Goal: Use online tool/utility: Utilize a website feature to perform a specific function

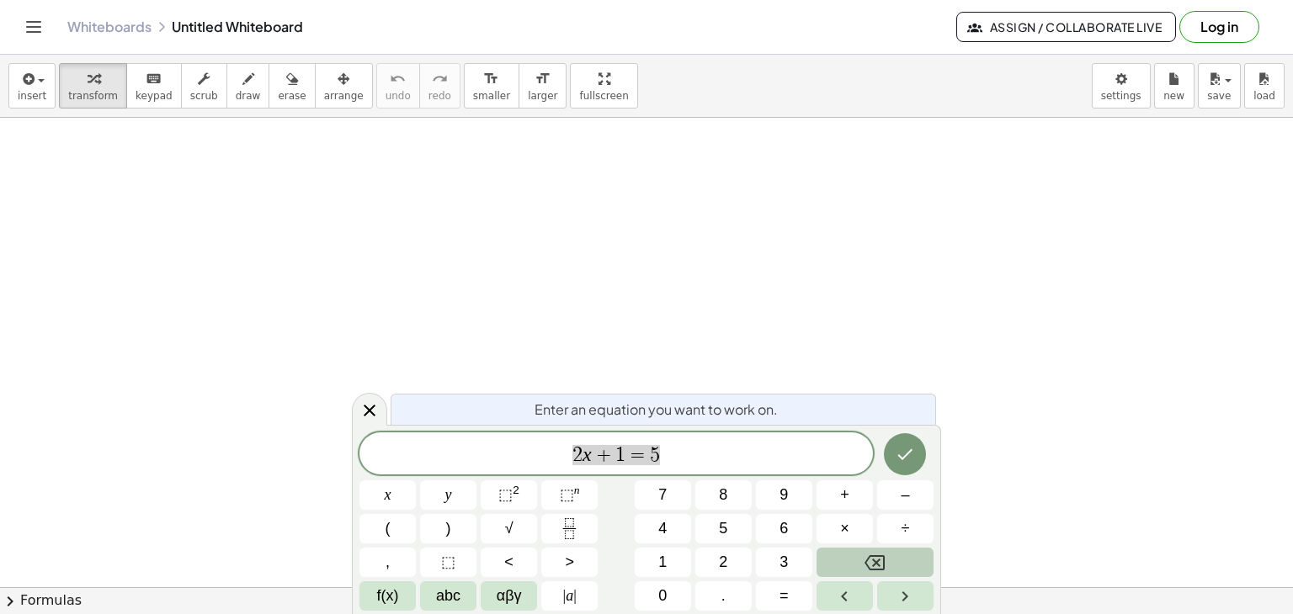
click at [881, 555] on icon "Backspace" at bounding box center [874, 562] width 20 height 15
click at [902, 496] on span "–" at bounding box center [904, 495] width 8 height 23
click at [390, 499] on span "x" at bounding box center [388, 495] width 7 height 23
click at [563, 489] on span "⬚" at bounding box center [567, 494] width 14 height 17
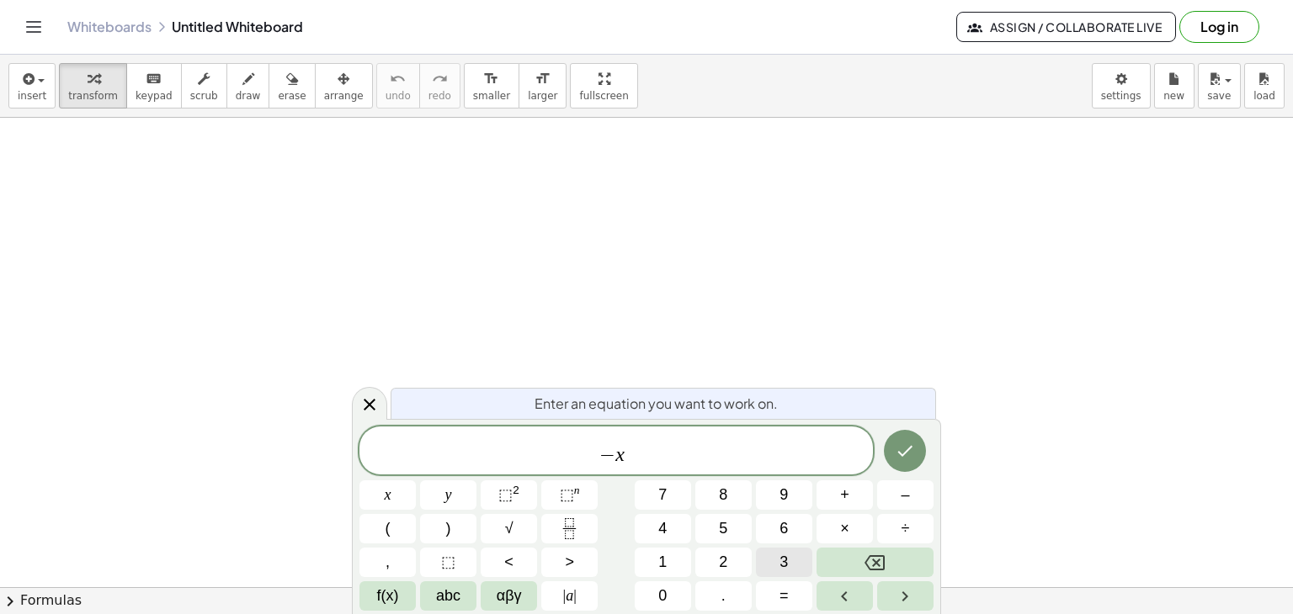
click at [767, 553] on button "3" at bounding box center [784, 562] width 56 height 29
click at [879, 592] on button "Right arrow" at bounding box center [905, 595] width 56 height 29
click at [849, 495] on button "+" at bounding box center [844, 495] width 56 height 29
click at [723, 528] on span "5" at bounding box center [723, 529] width 8 height 23
click at [394, 495] on button "x" at bounding box center [387, 495] width 56 height 29
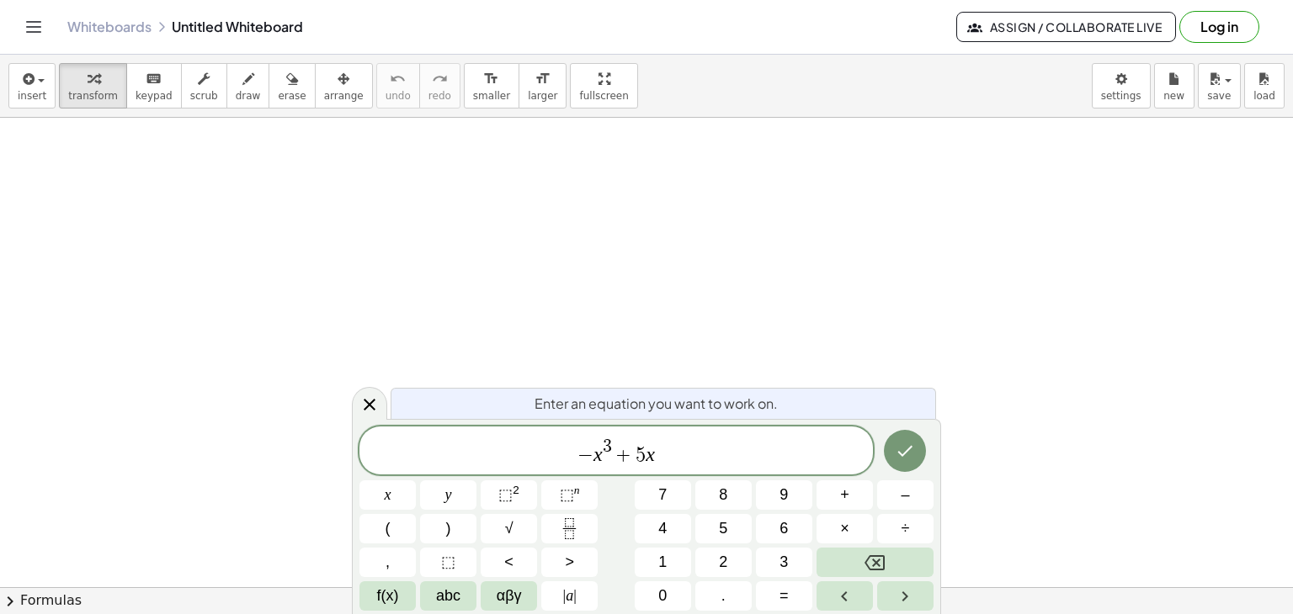
click at [539, 496] on div "− x 3 + 5 x x y ⬚ 2 ⬚ n 7 8 9 + – ( ) √ 4 5 6 × ÷ , ⬚ < > 1 2 3 f(x) abc αβγ | …" at bounding box center [646, 519] width 574 height 184
click at [524, 495] on button "⬚ 2" at bounding box center [509, 495] width 56 height 29
click at [836, 502] on button "+" at bounding box center [844, 495] width 56 height 29
click at [658, 530] on span "4" at bounding box center [662, 529] width 8 height 23
click at [401, 492] on button "x" at bounding box center [387, 495] width 56 height 29
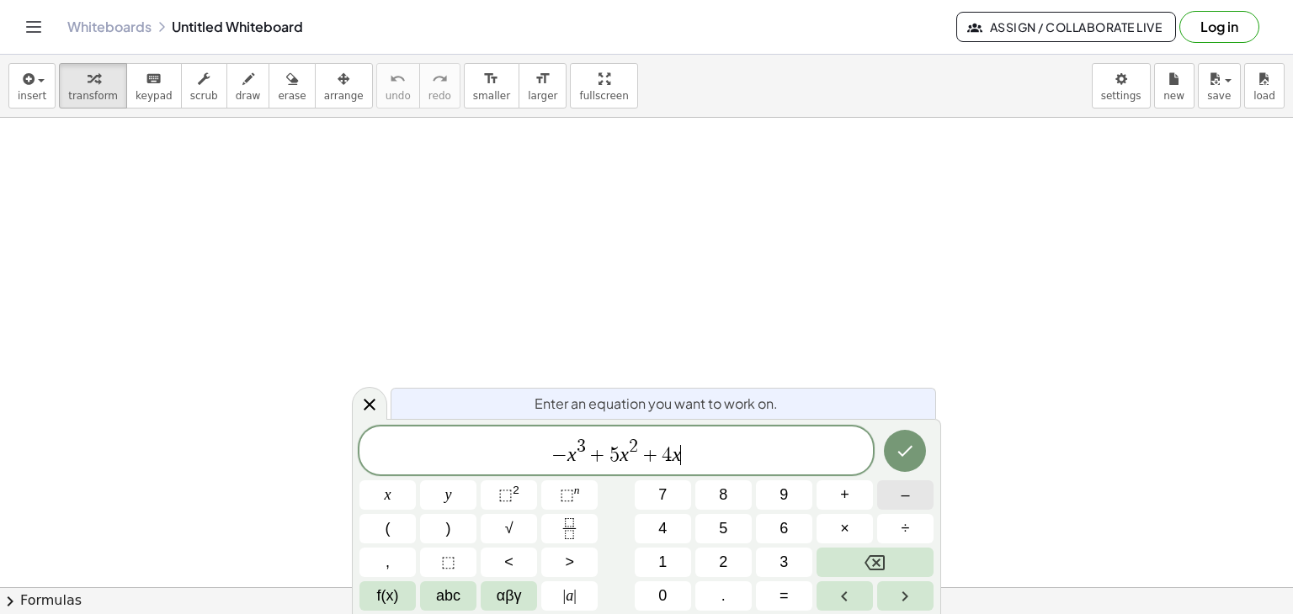
click at [898, 502] on button "–" at bounding box center [905, 495] width 56 height 29
click at [726, 565] on span "2" at bounding box center [723, 562] width 8 height 23
click at [661, 592] on span "0" at bounding box center [662, 596] width 8 height 23
click at [579, 556] on button ">" at bounding box center [569, 562] width 56 height 29
click at [658, 597] on span "0" at bounding box center [662, 596] width 8 height 23
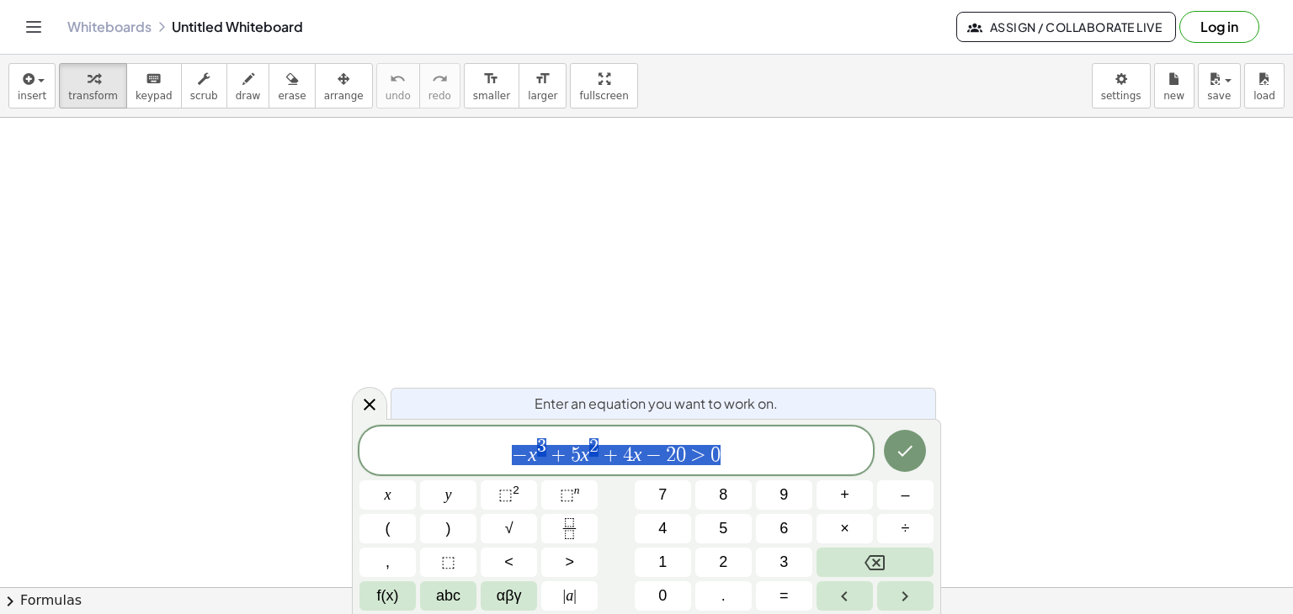
drag, startPoint x: 749, startPoint y: 457, endPoint x: 493, endPoint y: 448, distance: 256.0
click at [493, 448] on span "− x 3 + 5 x 2 + 4 x − 2 0 > 0" at bounding box center [615, 452] width 513 height 30
drag, startPoint x: 539, startPoint y: 449, endPoint x: 507, endPoint y: 452, distance: 31.3
click at [507, 452] on span "− x ​ 3 + 5 x 2 + 4 x − 2 0 > 0" at bounding box center [615, 452] width 513 height 30
drag, startPoint x: 507, startPoint y: 452, endPoint x: 719, endPoint y: 449, distance: 211.2
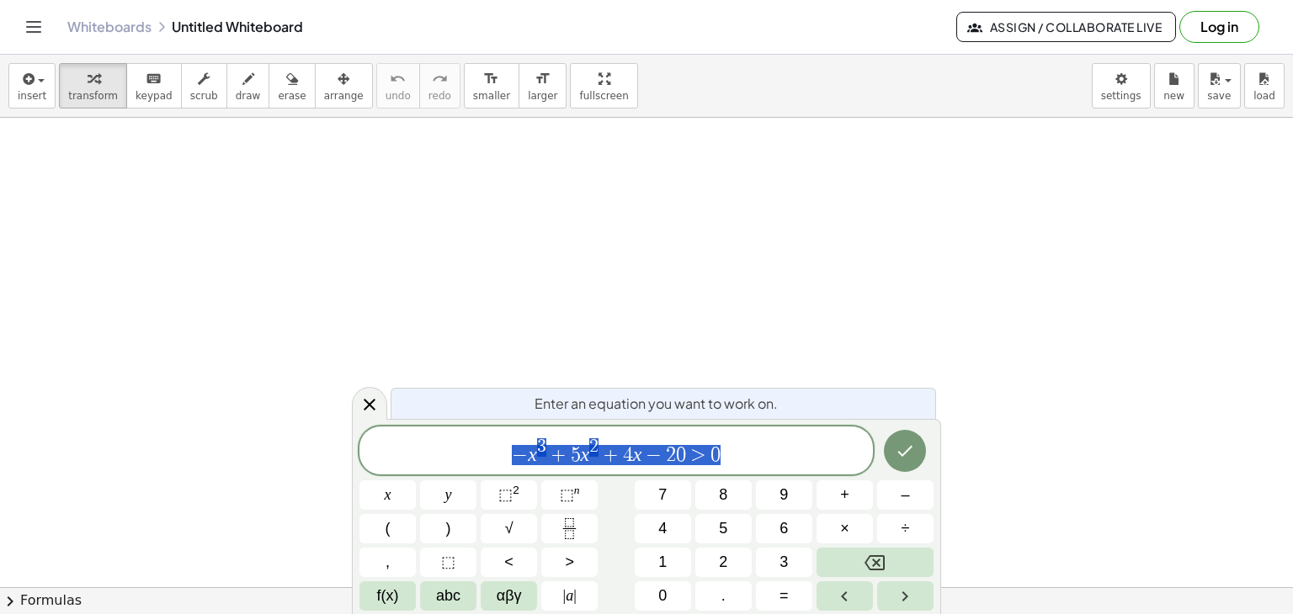
click at [719, 449] on span "− x 3 + 5 x 2 + 4 x − 2 0 > 0" at bounding box center [615, 452] width 513 height 30
drag, startPoint x: 713, startPoint y: 452, endPoint x: 505, endPoint y: 454, distance: 207.9
click at [505, 454] on span "− x 3 + 5 x 2 + 4 x − 2 0 > ​ 0" at bounding box center [615, 452] width 513 height 30
drag, startPoint x: 505, startPoint y: 454, endPoint x: 741, endPoint y: 441, distance: 236.0
click at [741, 441] on span "− x 3 + 5 x 2 + 4 x − 2 0 > 0" at bounding box center [615, 452] width 513 height 30
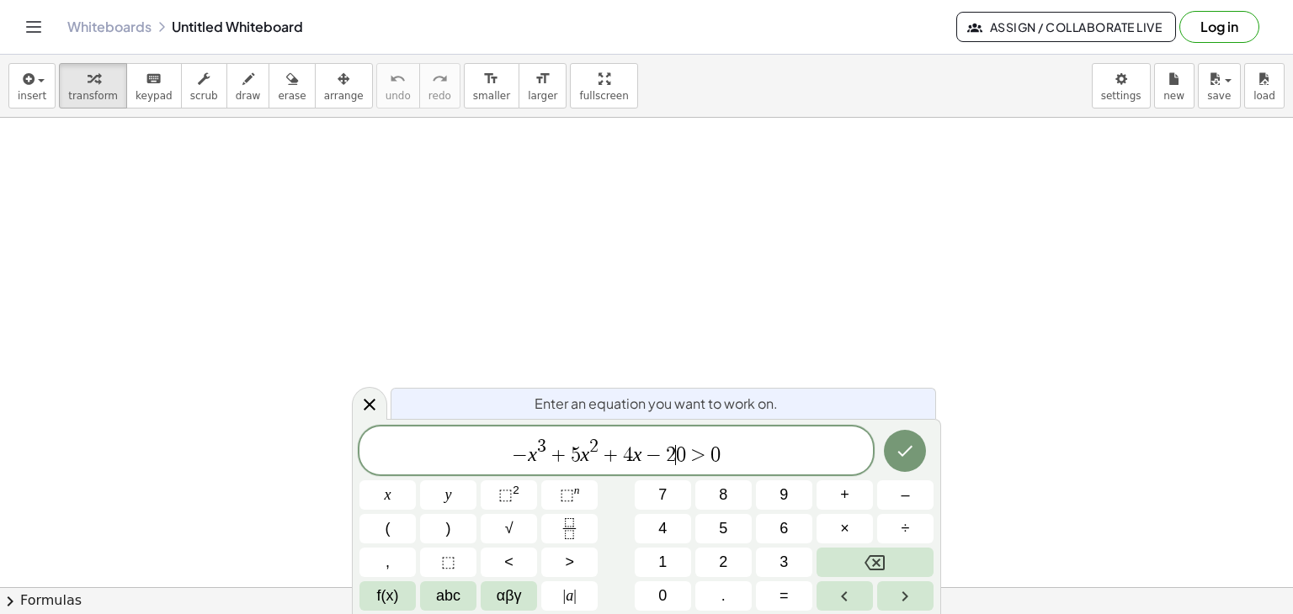
drag, startPoint x: 677, startPoint y: 452, endPoint x: 613, endPoint y: 453, distance: 64.0
click at [613, 453] on span "+" at bounding box center [610, 455] width 24 height 20
drag, startPoint x: 730, startPoint y: 455, endPoint x: 496, endPoint y: 449, distance: 234.9
click at [496, 449] on span "− x 3 + 5 x 2 + 4 x − 2 0 > 0" at bounding box center [615, 452] width 513 height 30
drag, startPoint x: 597, startPoint y: 454, endPoint x: 534, endPoint y: 455, distance: 63.1
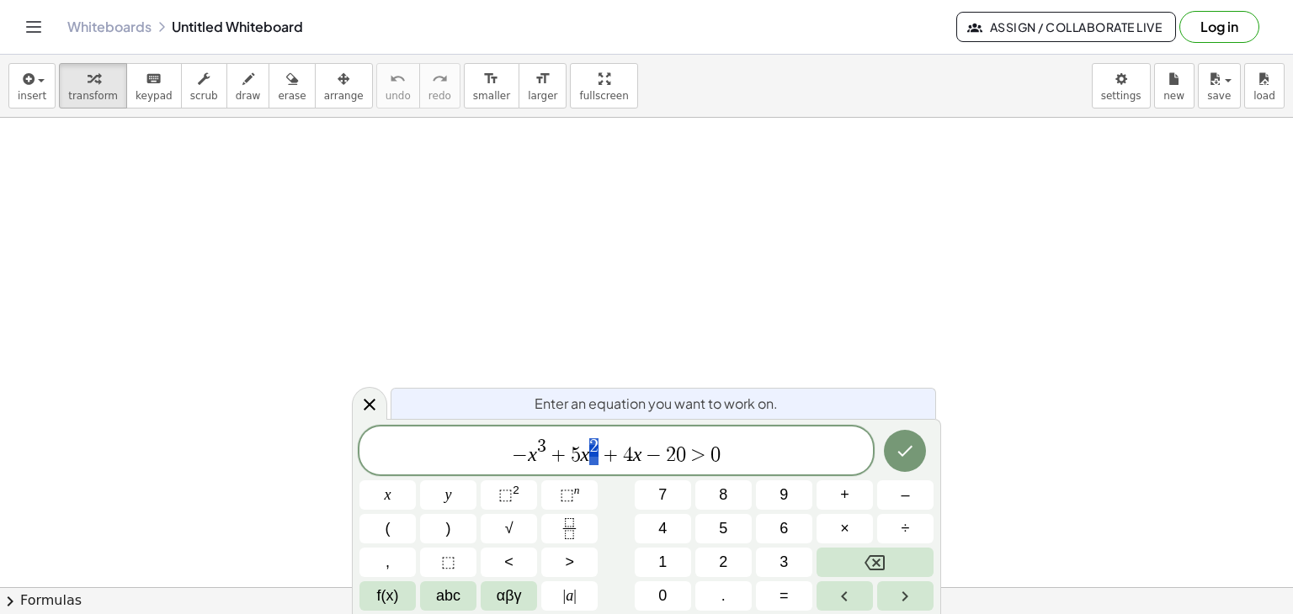
click at [534, 455] on var "x" at bounding box center [532, 454] width 9 height 22
click at [903, 447] on icon "Done" at bounding box center [905, 451] width 20 height 20
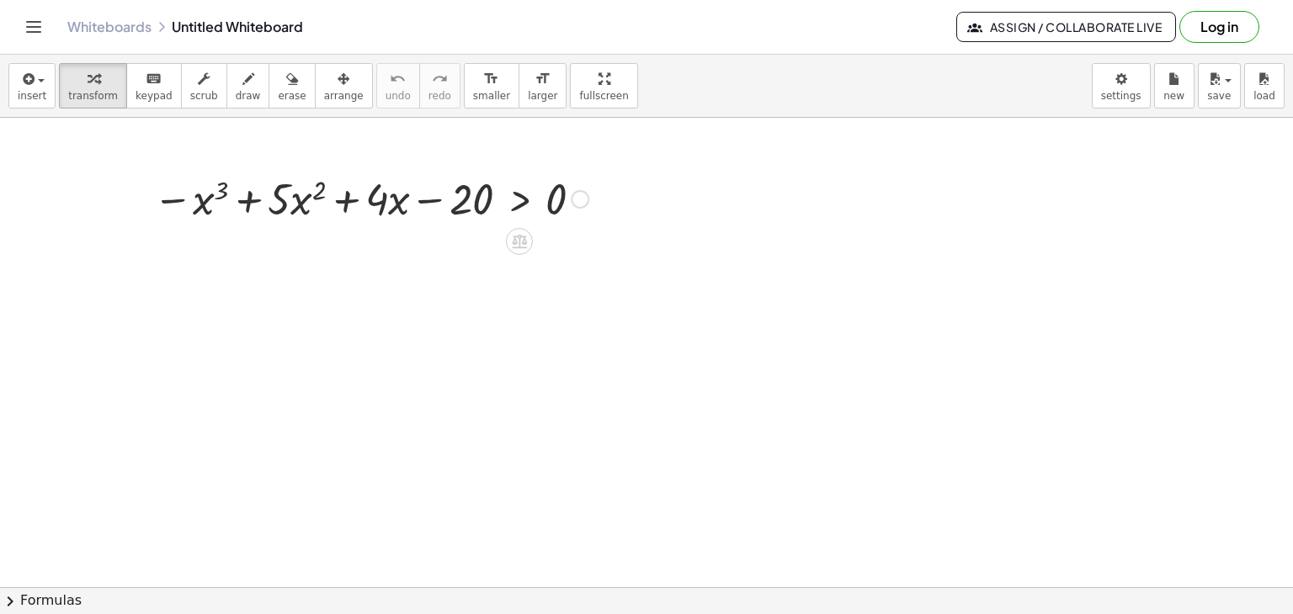
click at [410, 210] on div at bounding box center [371, 197] width 452 height 57
click at [337, 88] on icon "button" at bounding box center [343, 79] width 12 height 20
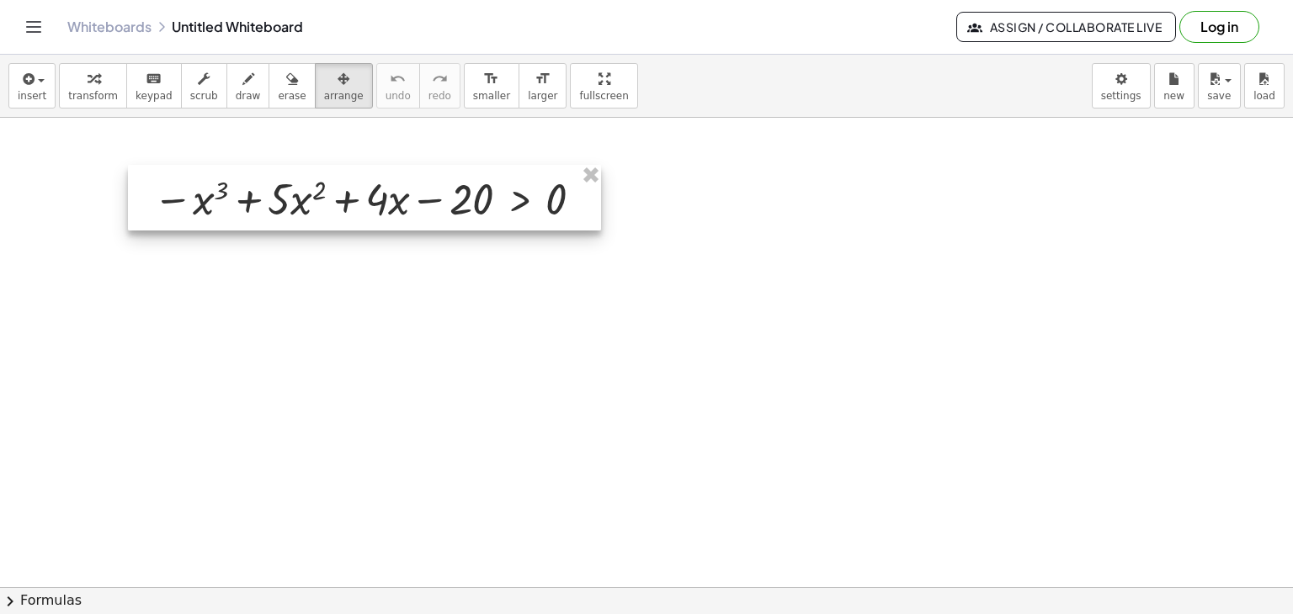
click at [342, 178] on div at bounding box center [364, 198] width 473 height 66
drag, startPoint x: 342, startPoint y: 178, endPoint x: 258, endPoint y: 401, distance: 238.6
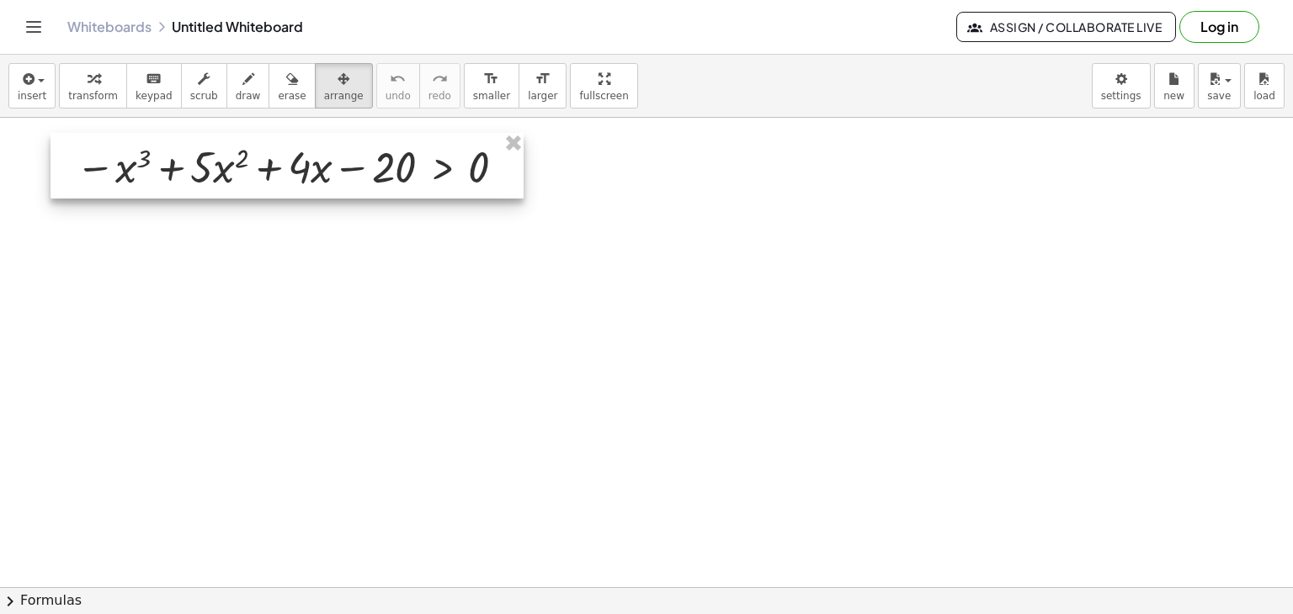
drag, startPoint x: 305, startPoint y: 205, endPoint x: 228, endPoint y: 173, distance: 83.8
click at [228, 173] on div at bounding box center [286, 166] width 473 height 66
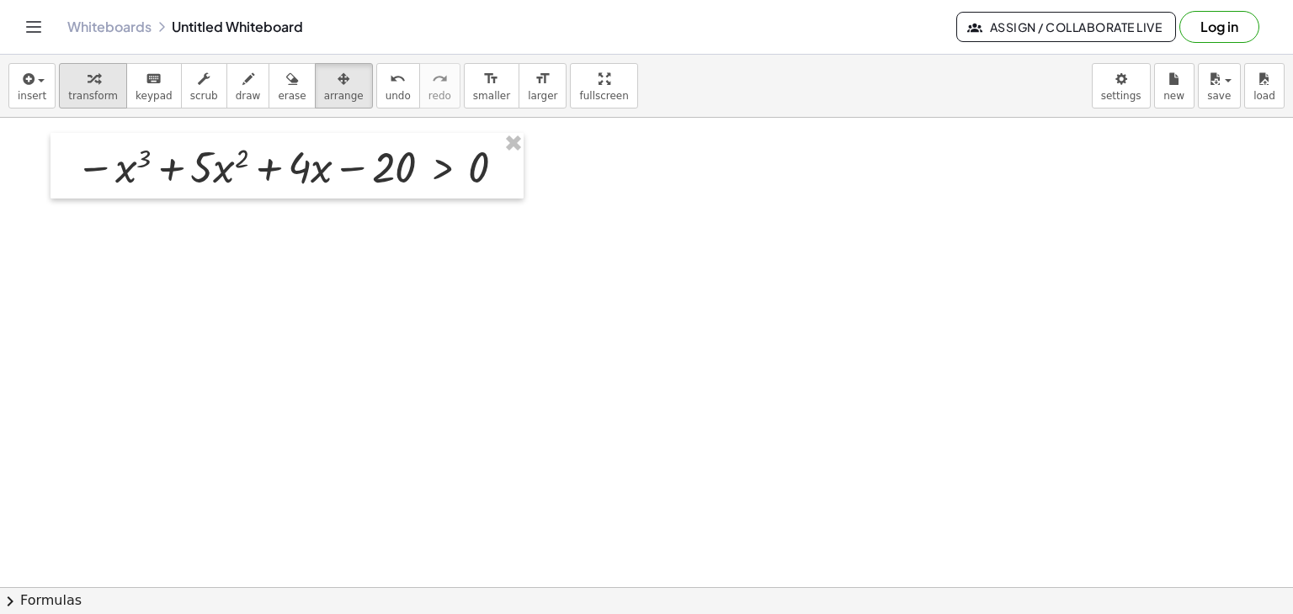
click at [88, 85] on icon "button" at bounding box center [94, 79] width 12 height 20
click at [226, 171] on div at bounding box center [293, 165] width 452 height 57
click at [131, 172] on div at bounding box center [293, 165] width 452 height 57
click at [295, 163] on div at bounding box center [293, 165] width 452 height 57
click at [383, 166] on div at bounding box center [293, 165] width 452 height 57
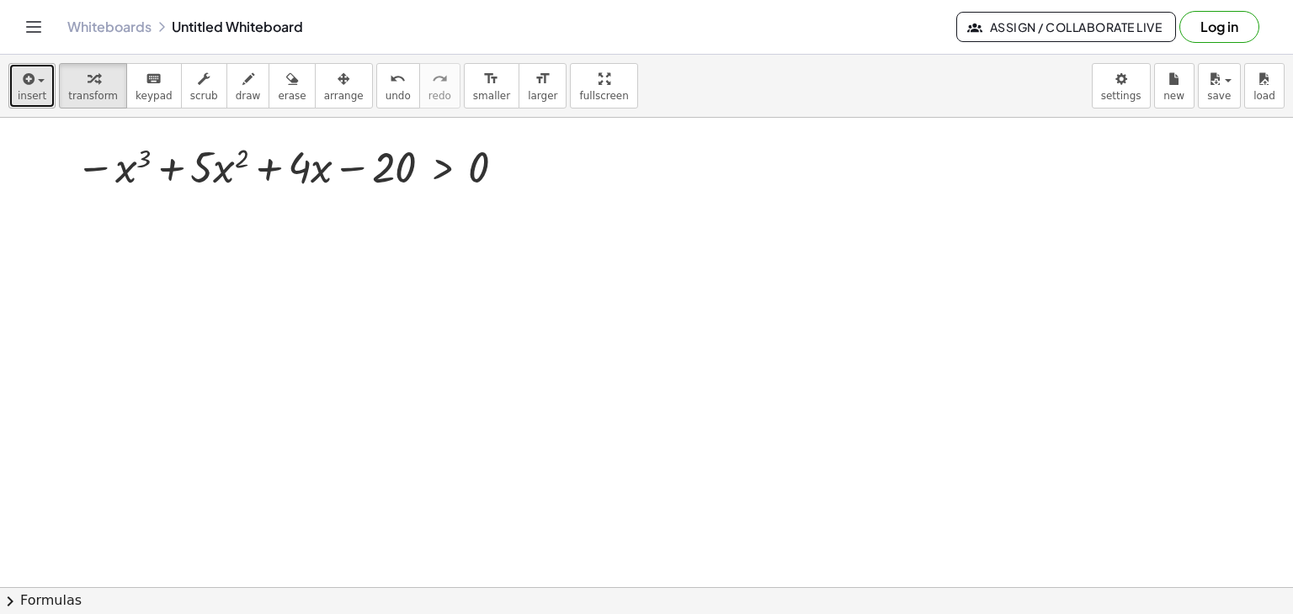
click at [43, 78] on button "insert" at bounding box center [31, 85] width 47 height 45
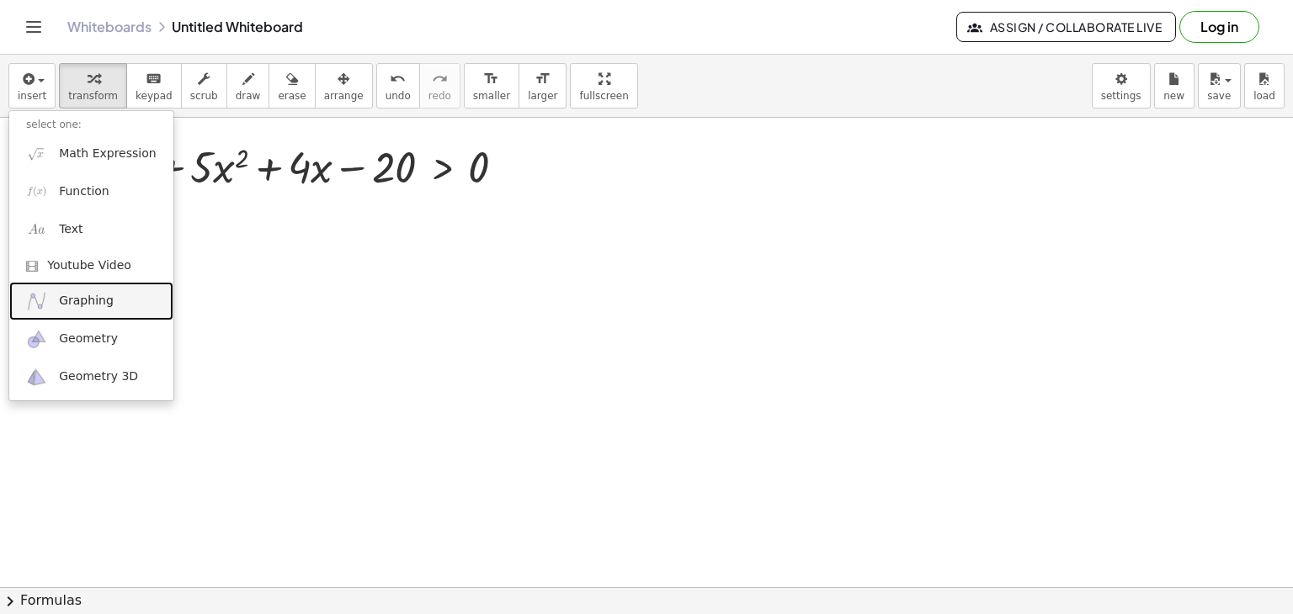
click at [77, 305] on span "Graphing" at bounding box center [86, 301] width 55 height 17
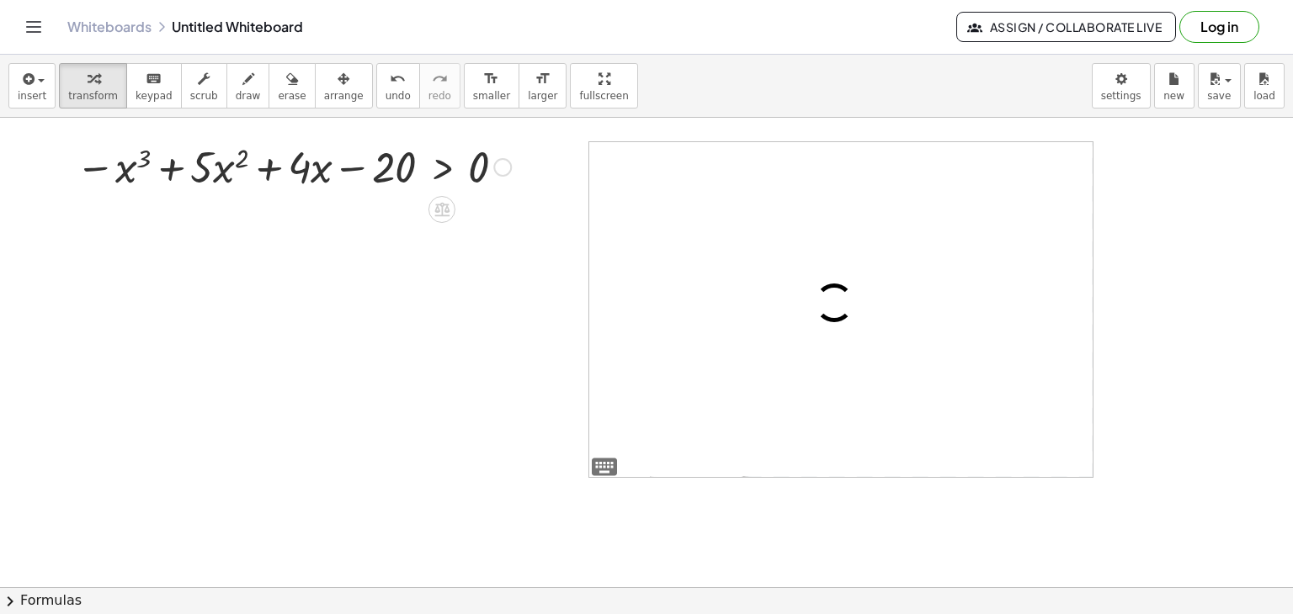
click at [373, 169] on div at bounding box center [293, 165] width 452 height 57
click at [505, 163] on div at bounding box center [502, 167] width 19 height 19
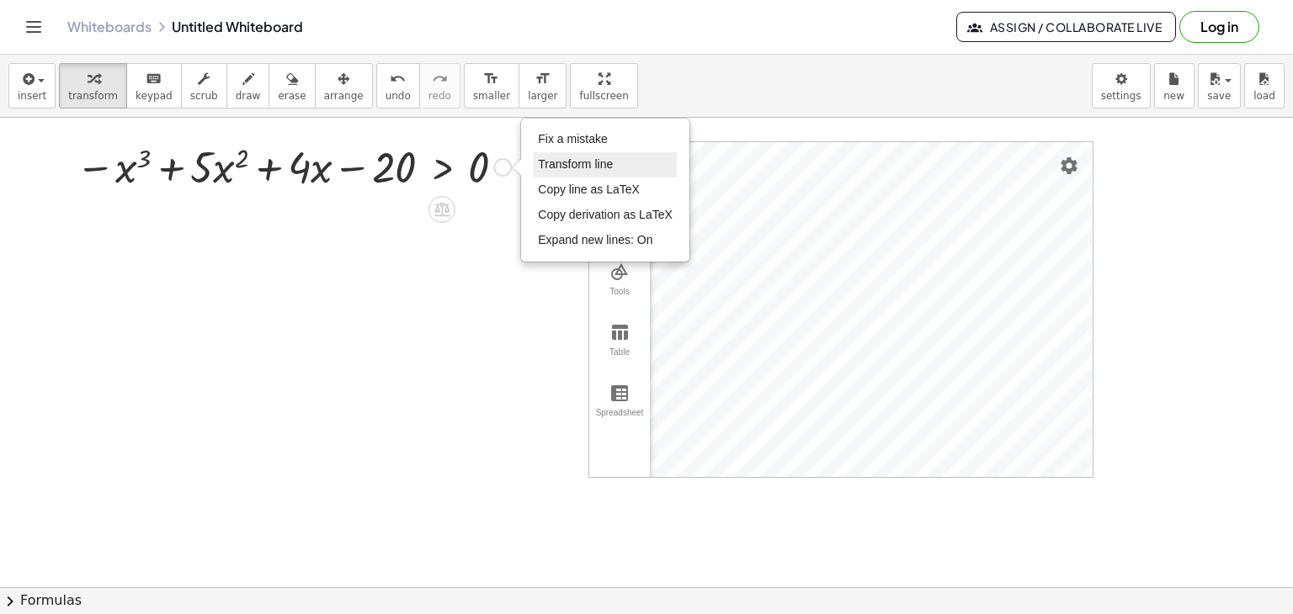
click at [540, 162] on span "Transform line" at bounding box center [575, 163] width 75 height 13
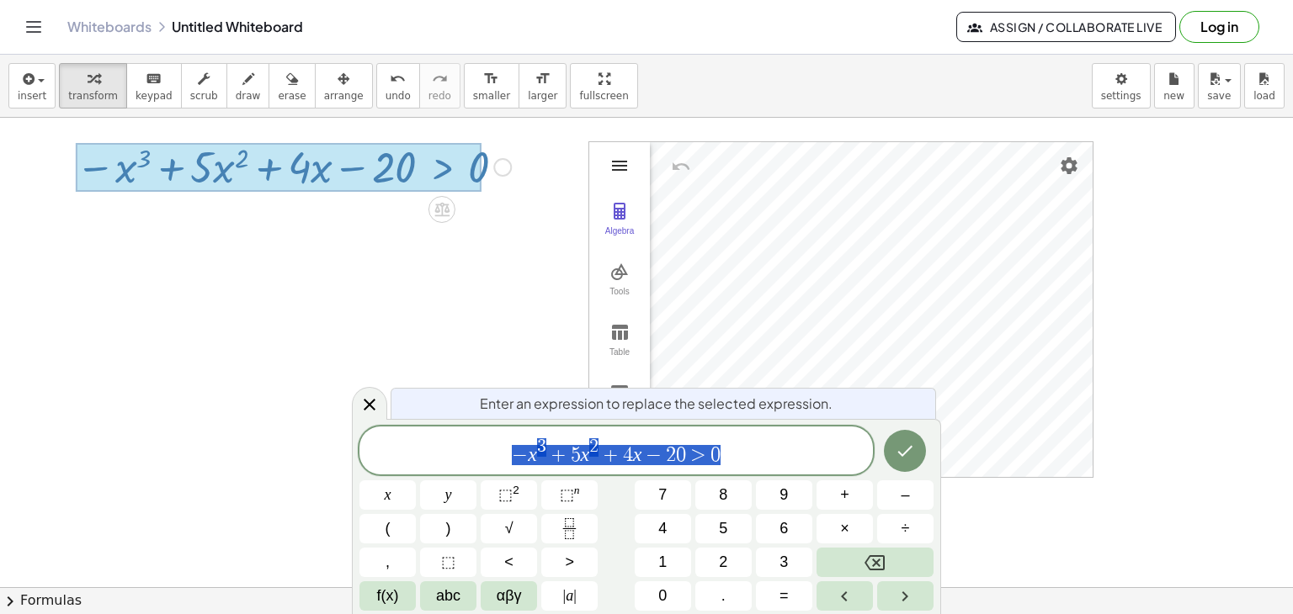
click at [626, 167] on img "Graphing Calculator" at bounding box center [619, 166] width 20 height 20
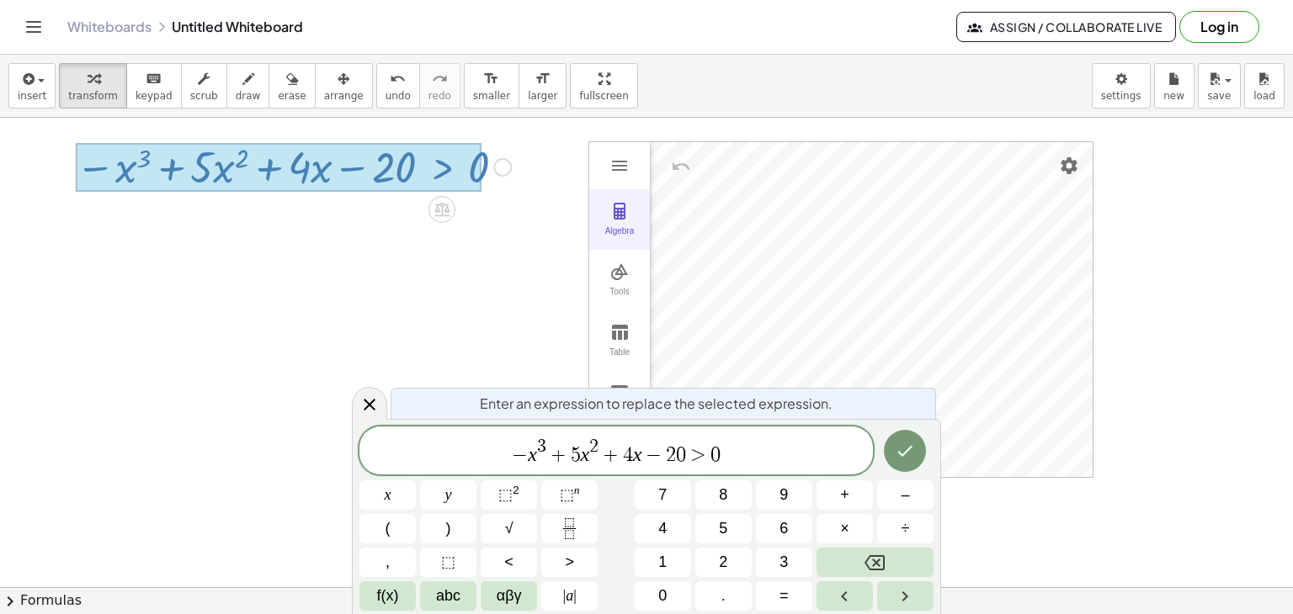
click at [620, 219] on img "Graphing Calculator" at bounding box center [619, 211] width 20 height 20
paste textarea "**********"
type textarea "**********"
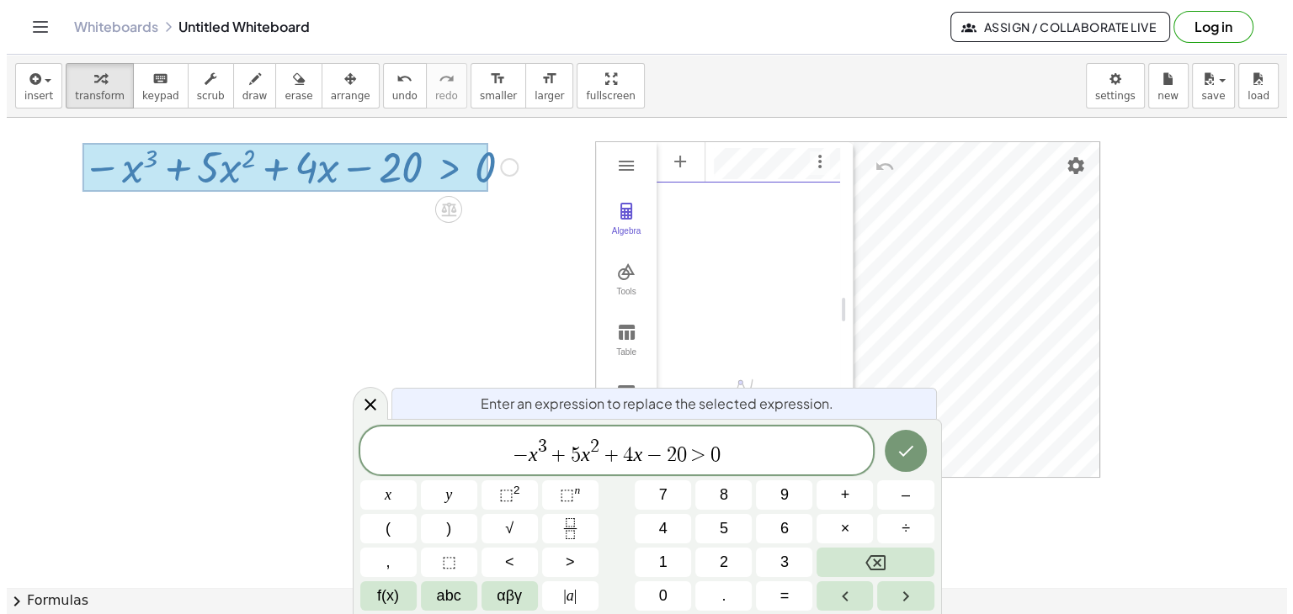
scroll to position [0, 0]
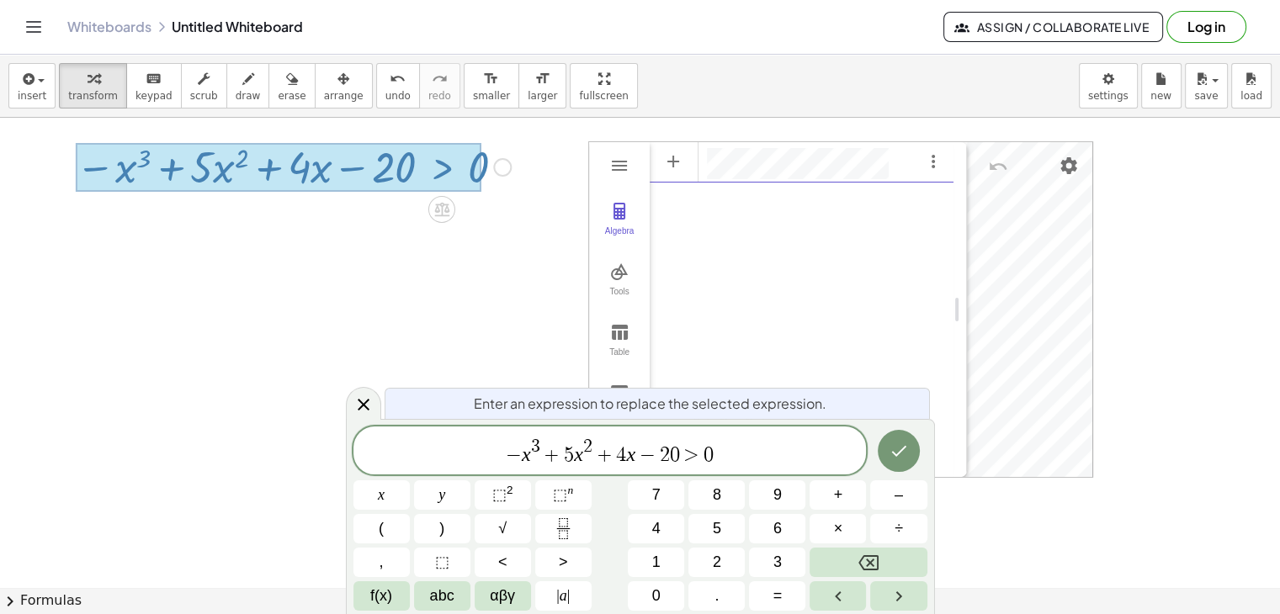
drag, startPoint x: 738, startPoint y: 312, endPoint x: 961, endPoint y: 305, distance: 223.1
type textarea "**********"
drag, startPoint x: 891, startPoint y: 155, endPoint x: 693, endPoint y: 154, distance: 197.8
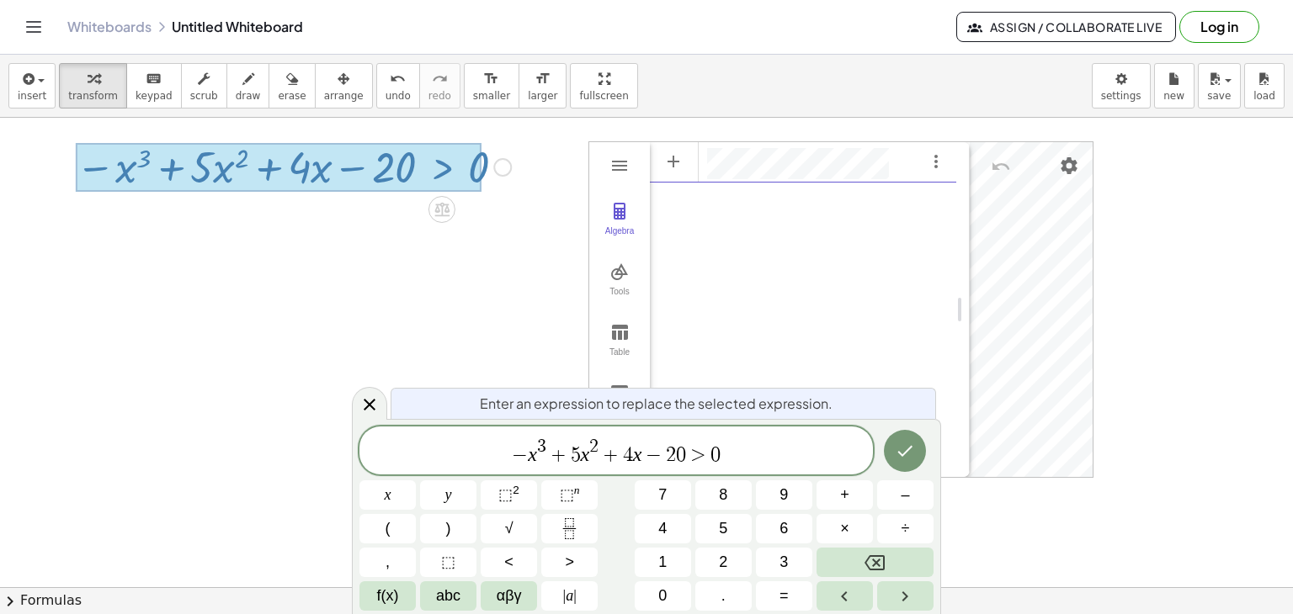
click at [778, 236] on div "**********" at bounding box center [803, 265] width 306 height 249
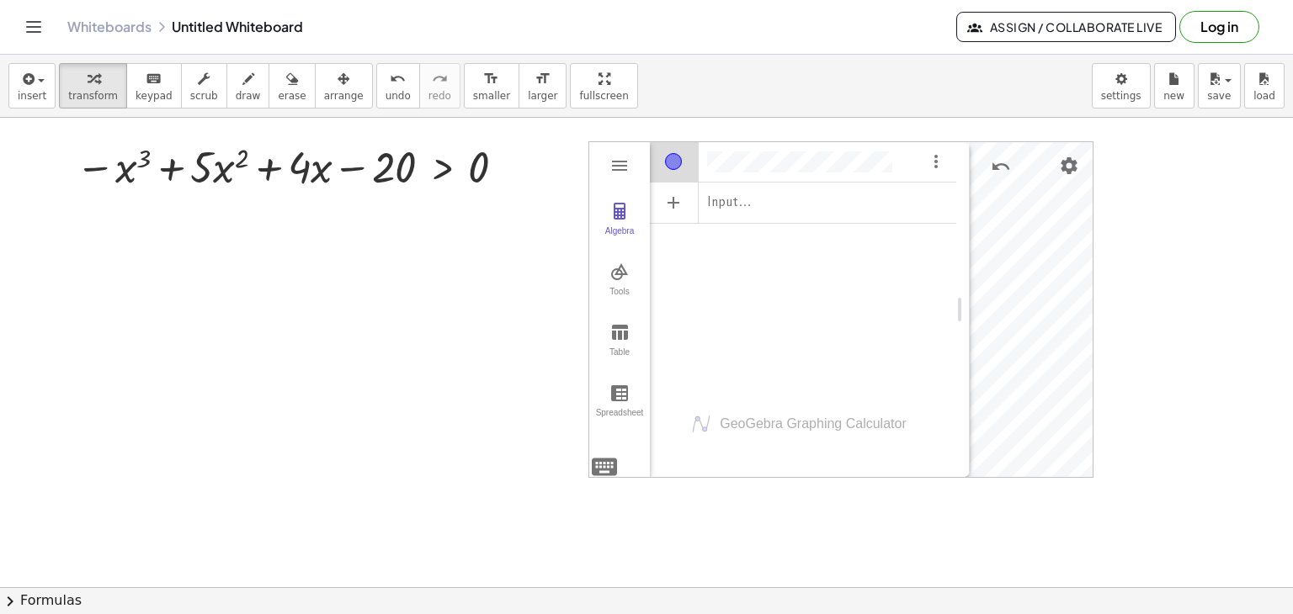
drag, startPoint x: 568, startPoint y: 72, endPoint x: 568, endPoint y: 145, distance: 73.2
click at [568, 145] on div "**********" at bounding box center [646, 335] width 1293 height 560
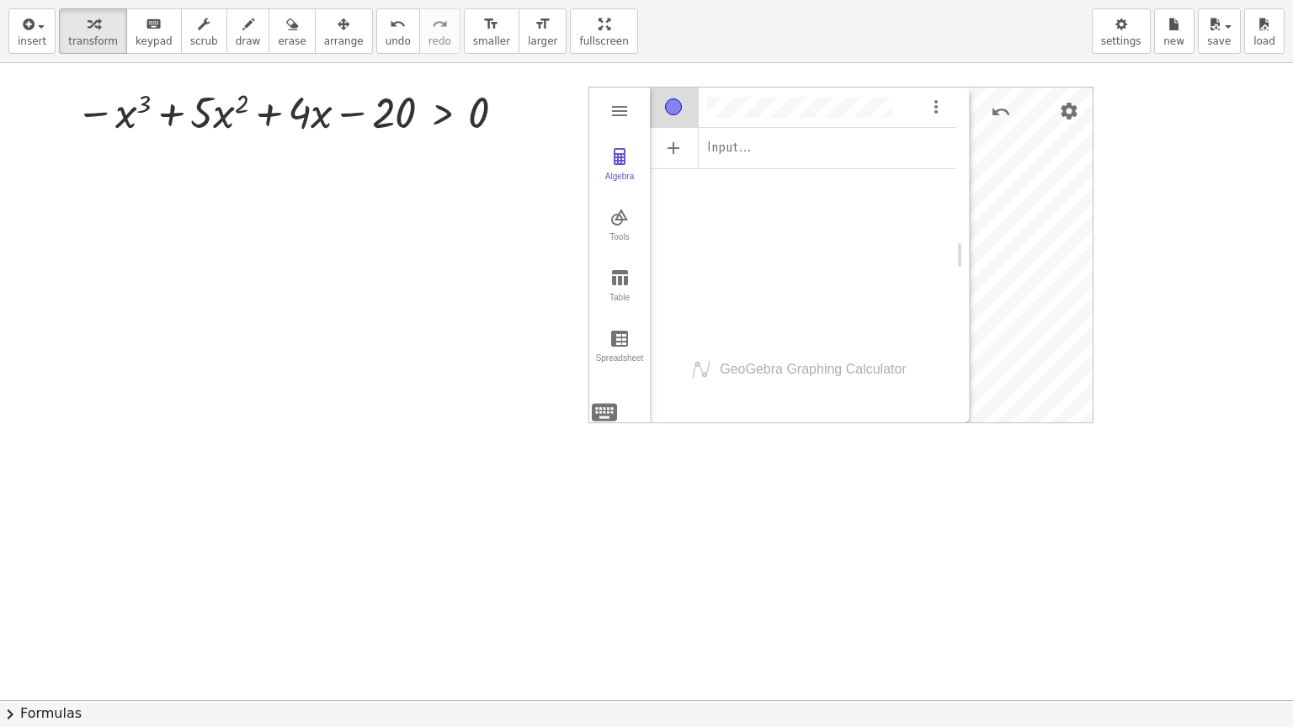
drag, startPoint x: 558, startPoint y: 24, endPoint x: 558, endPoint y: -50, distance: 73.2
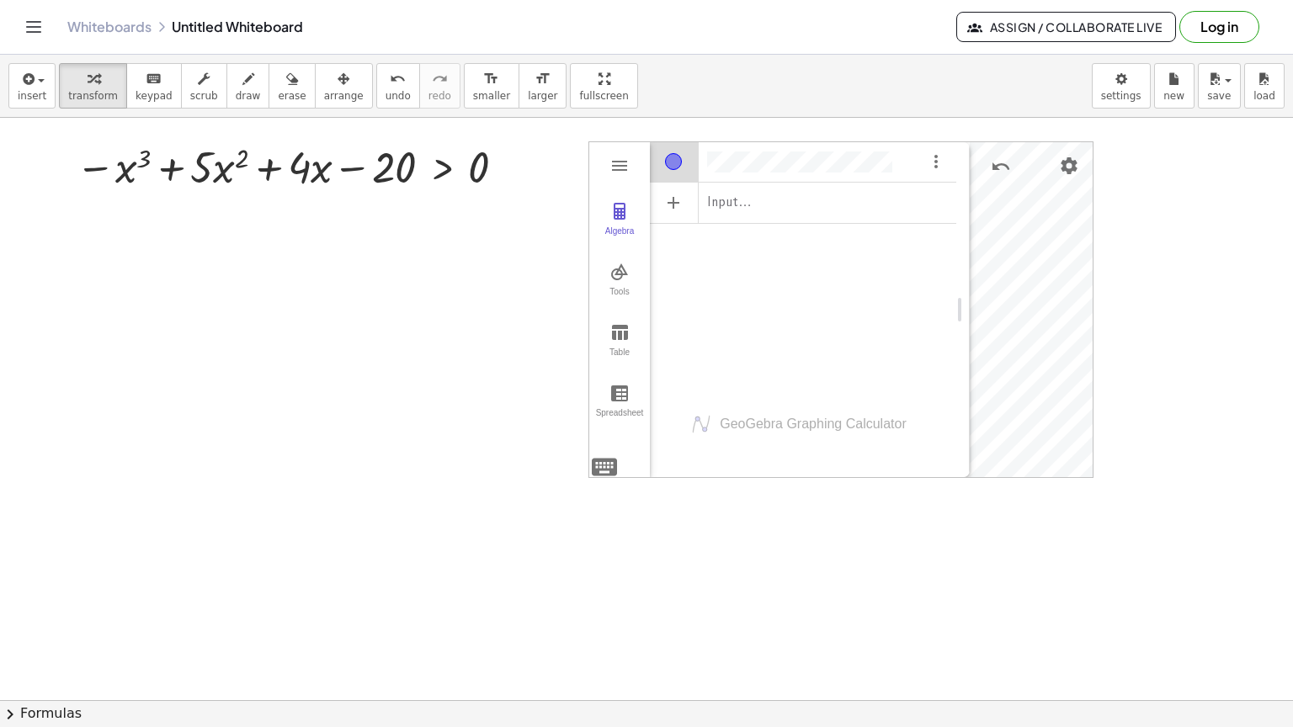
click at [558, 0] on html "**********" at bounding box center [646, 363] width 1293 height 727
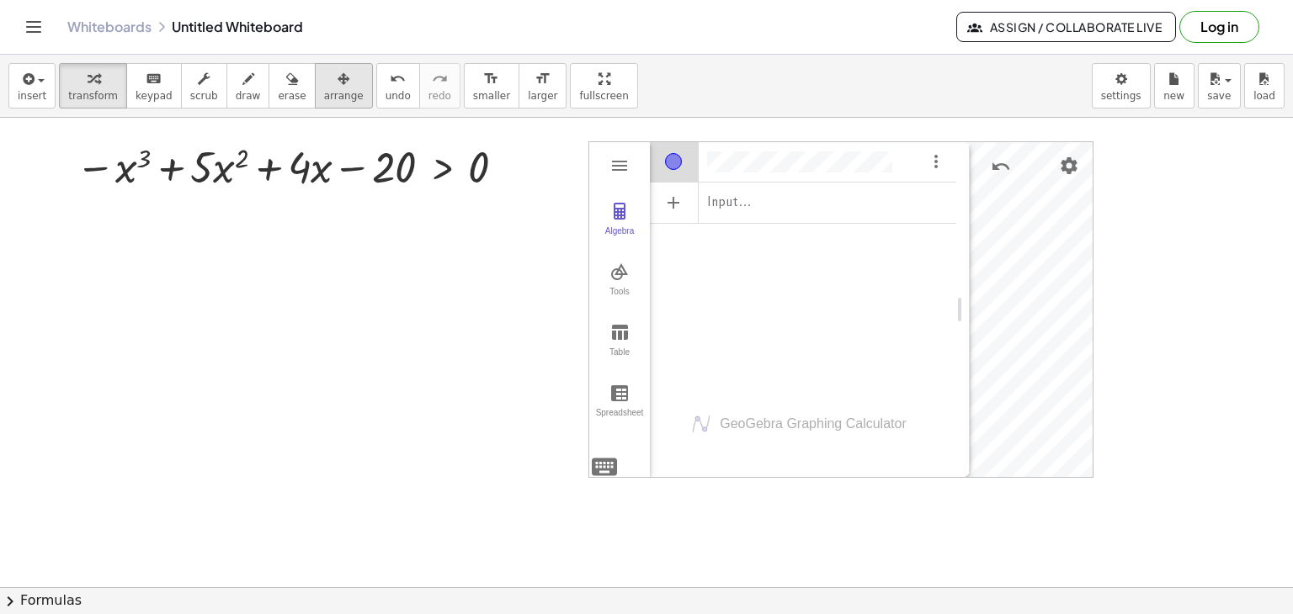
click at [327, 82] on div "button" at bounding box center [344, 78] width 40 height 20
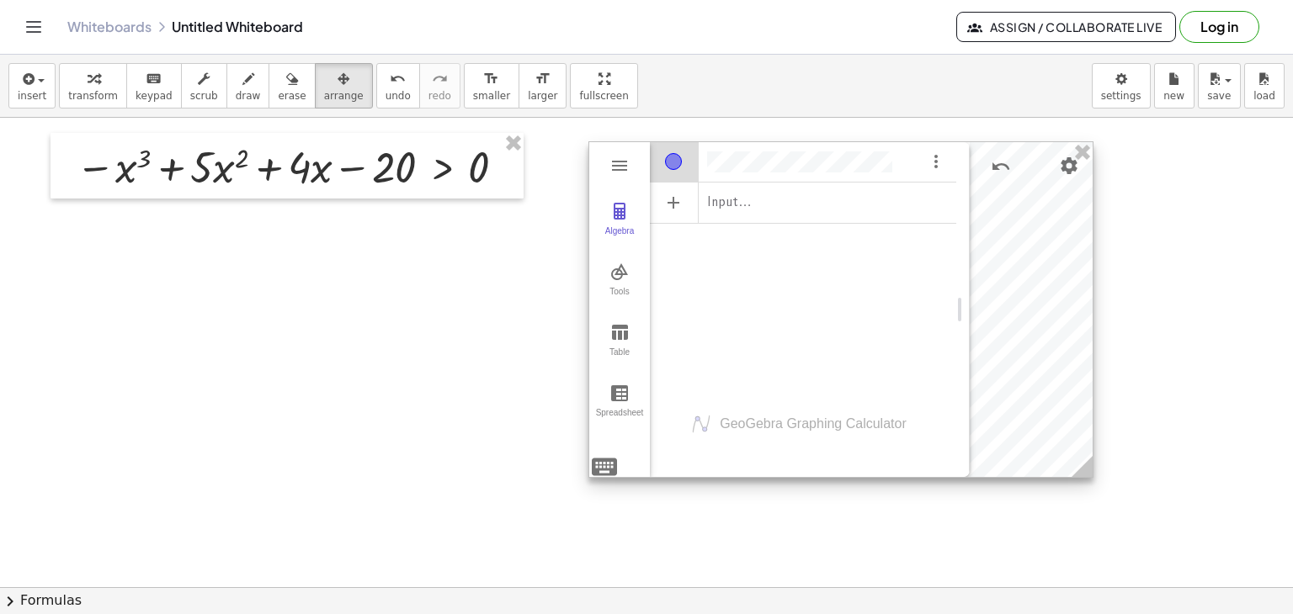
click at [801, 232] on div "**********" at bounding box center [803, 265] width 306 height 249
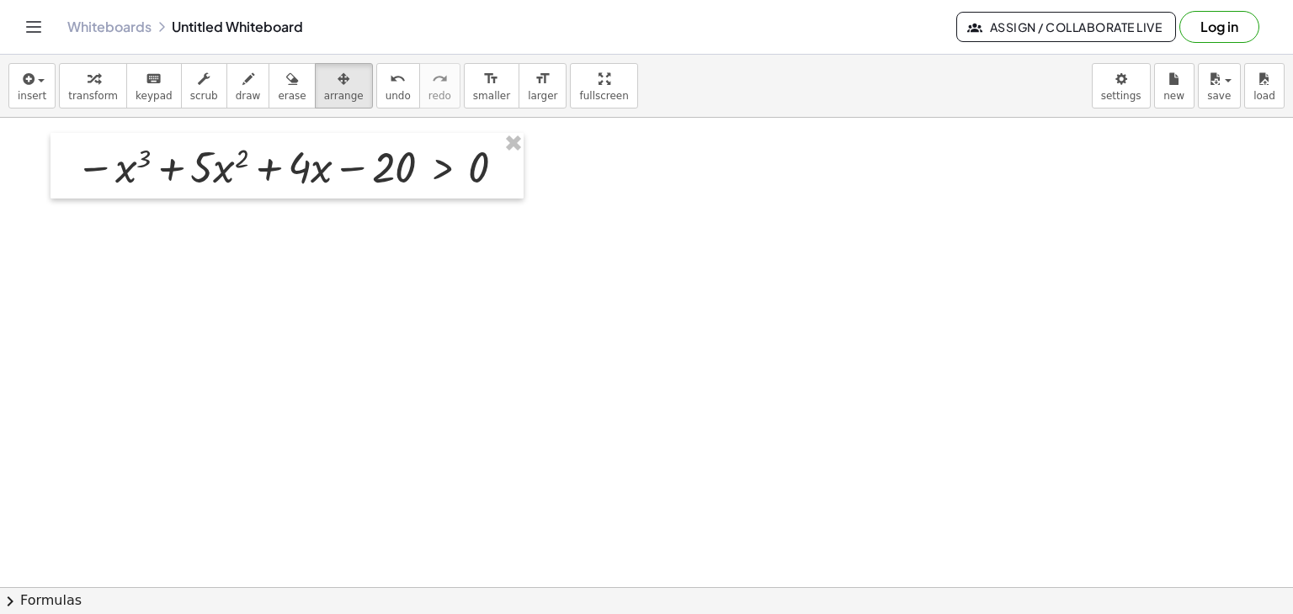
click at [24, 594] on button "chevron_right Formulas" at bounding box center [646, 600] width 1293 height 27
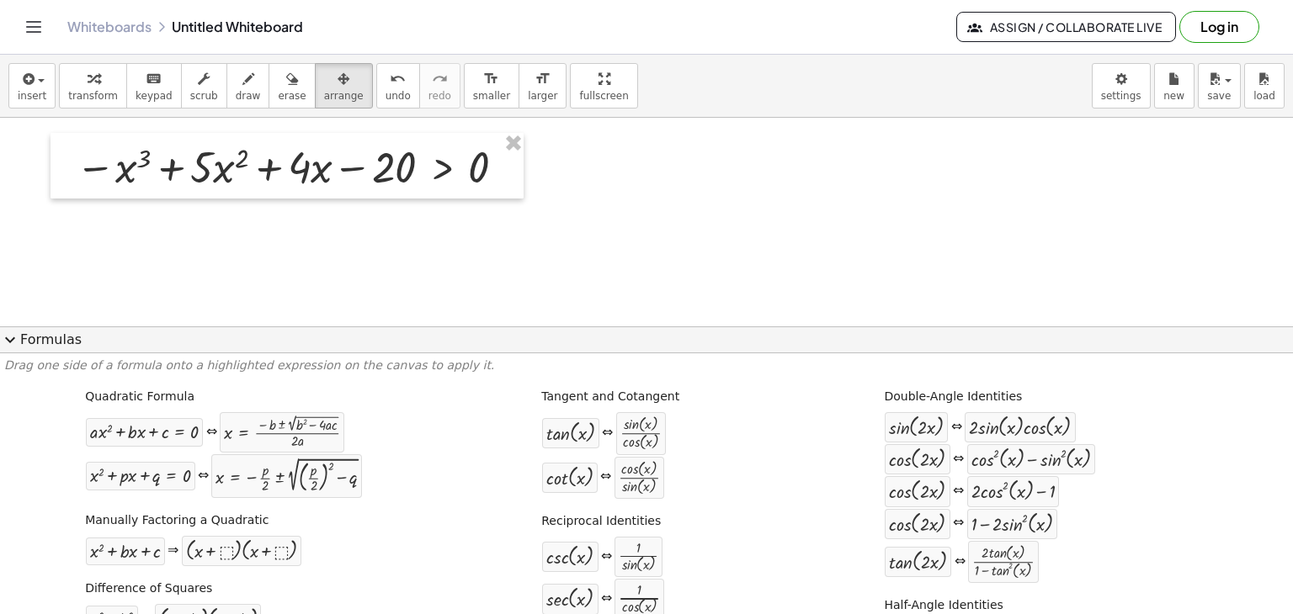
click at [10, 341] on span "expand_more" at bounding box center [10, 340] width 20 height 20
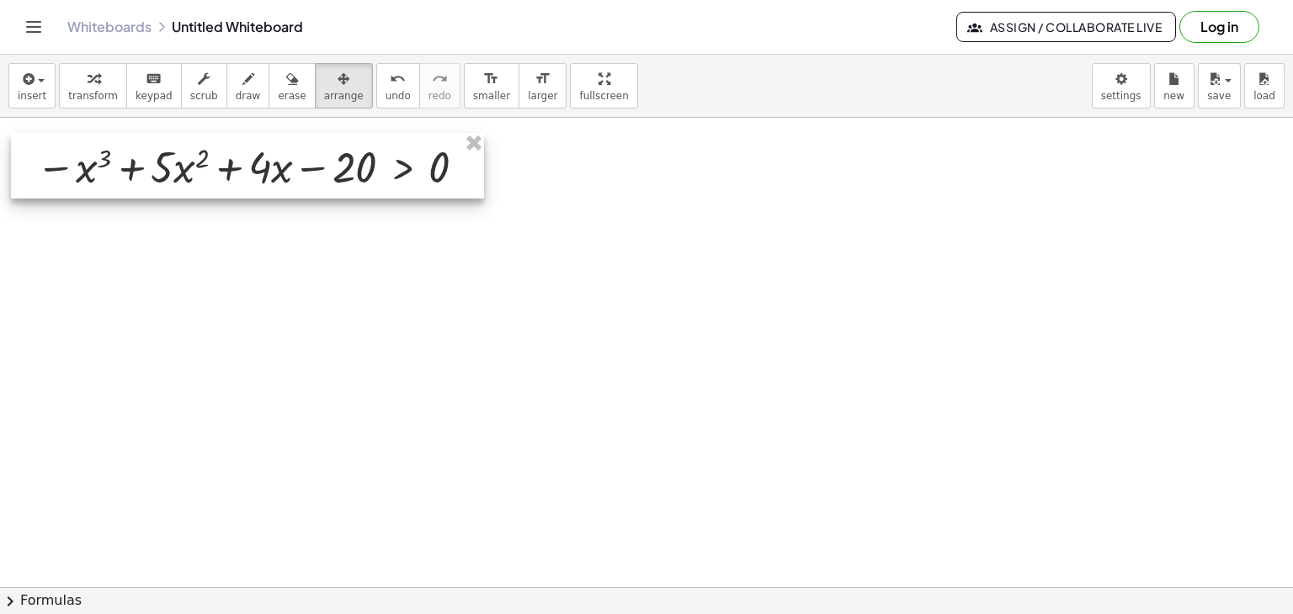
drag, startPoint x: 374, startPoint y: 162, endPoint x: 334, endPoint y: 162, distance: 39.6
click at [334, 162] on div at bounding box center [247, 166] width 473 height 66
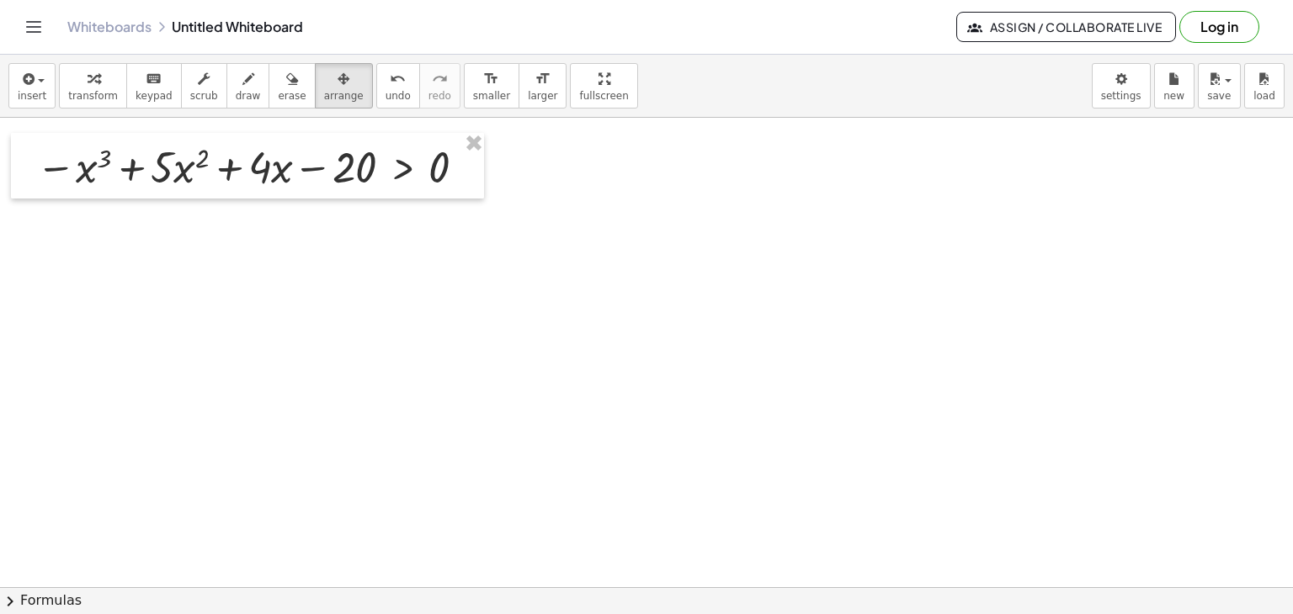
click at [688, 211] on div at bounding box center [646, 588] width 1293 height 940
click at [722, 526] on div at bounding box center [646, 588] width 1293 height 940
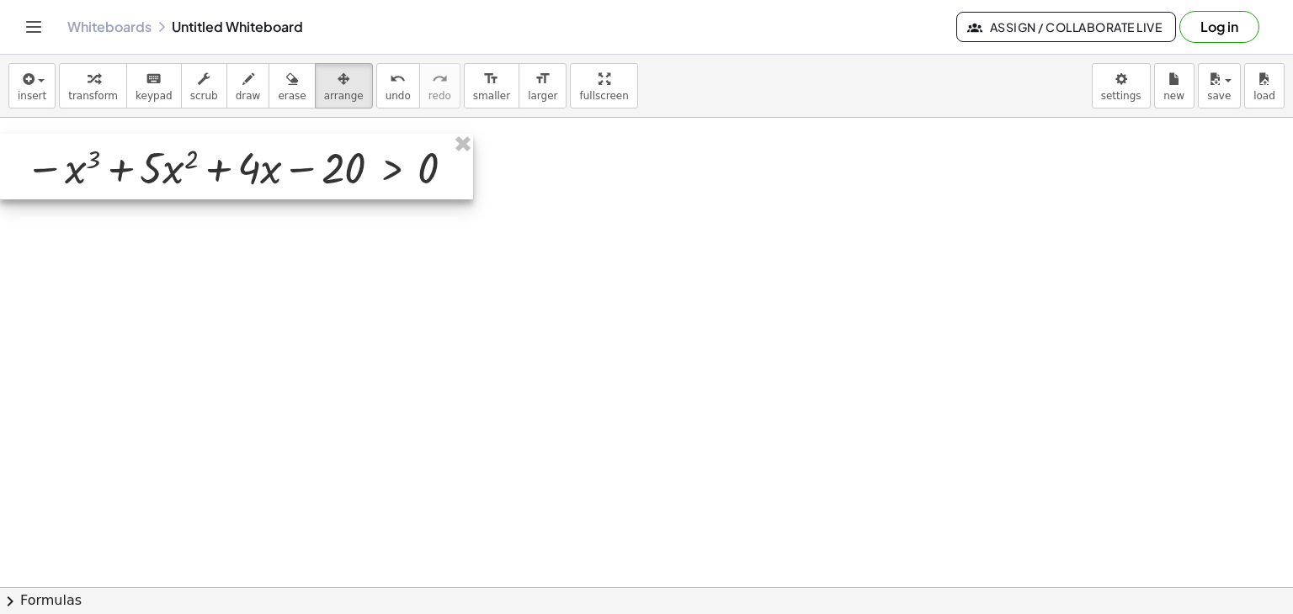
drag, startPoint x: 338, startPoint y: 157, endPoint x: 271, endPoint y: 157, distance: 67.3
click at [271, 157] on div at bounding box center [236, 167] width 473 height 66
